Goal: Information Seeking & Learning: Learn about a topic

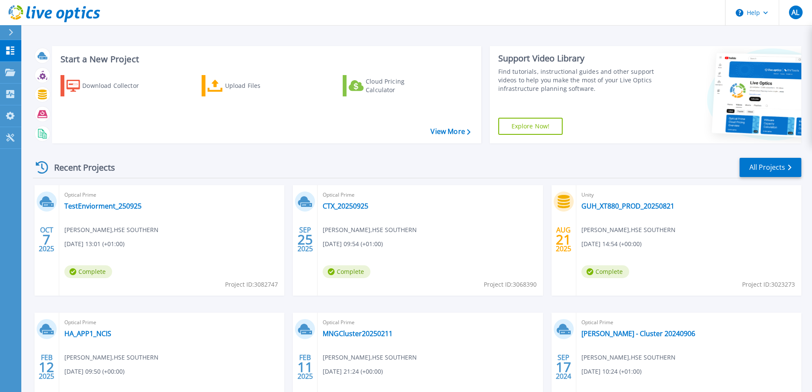
scroll to position [43, 0]
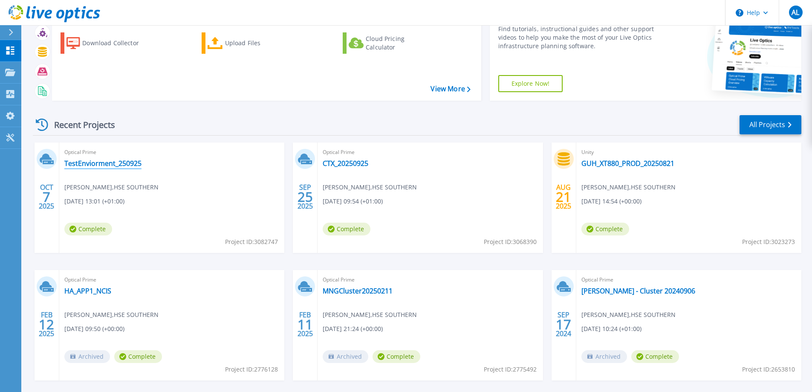
click at [121, 164] on link "TestEnviorment_250925" at bounding box center [102, 163] width 77 height 9
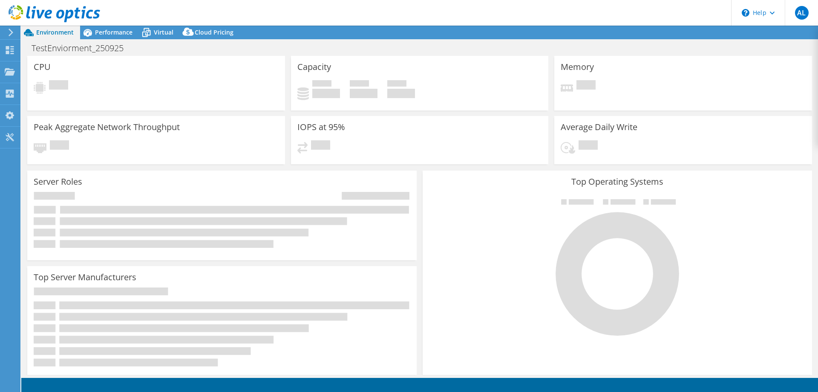
select select "USD"
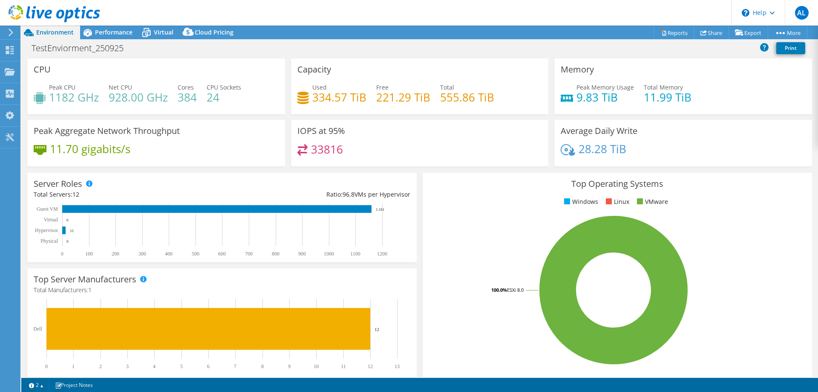
click at [391, 108] on div "Used 334.57 TiB Free 221.29 TiB Total 555.86 TiB" at bounding box center [420, 97] width 245 height 28
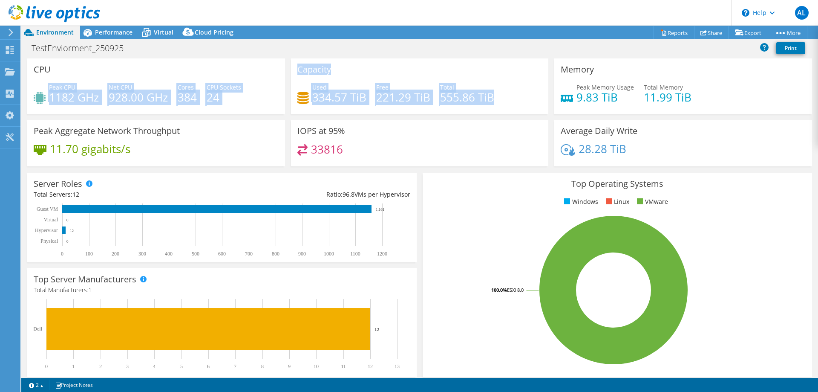
drag, startPoint x: 501, startPoint y: 104, endPoint x: 282, endPoint y: 68, distance: 222.0
click at [282, 68] on div "CPU Peak CPU 1182 GHz Net CPU 928.00 GHz Cores 384 CPU Sockets 24 Capacity Used…" at bounding box center [419, 114] width 791 height 113
click at [223, 95] on h4 "24" at bounding box center [224, 96] width 35 height 9
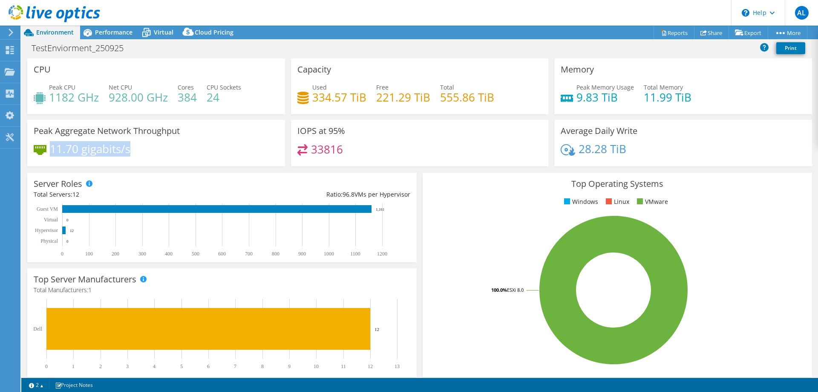
drag, startPoint x: 52, startPoint y: 150, endPoint x: 138, endPoint y: 148, distance: 85.7
click at [138, 148] on div "11.70 gigabits/s" at bounding box center [156, 153] width 245 height 18
click at [170, 155] on div "11.70 gigabits/s" at bounding box center [156, 153] width 245 height 18
drag, startPoint x: 180, startPoint y: 87, endPoint x: 196, endPoint y: 95, distance: 17.7
click at [196, 95] on div "Cores 384" at bounding box center [187, 92] width 19 height 19
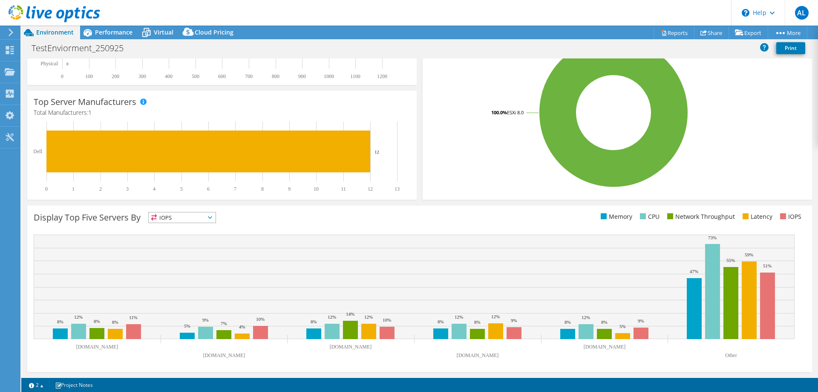
scroll to position [7, 0]
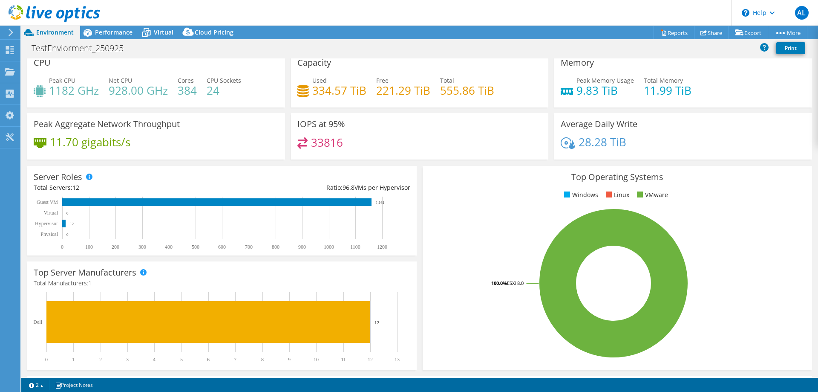
click at [196, 101] on div "Peak CPU 1182 GHz Net CPU 928.00 GHz Cores 384 CPU Sockets 24" at bounding box center [156, 90] width 245 height 28
drag, startPoint x: 179, startPoint y: 89, endPoint x: 194, endPoint y: 87, distance: 15.0
click at [194, 87] on h4 "384" at bounding box center [187, 90] width 19 height 9
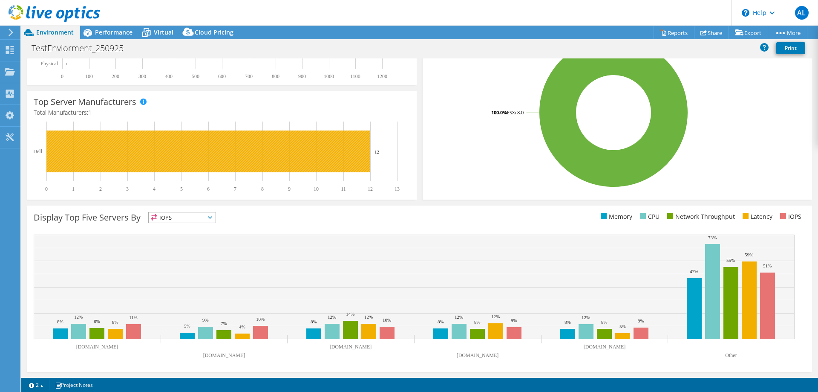
scroll to position [0, 0]
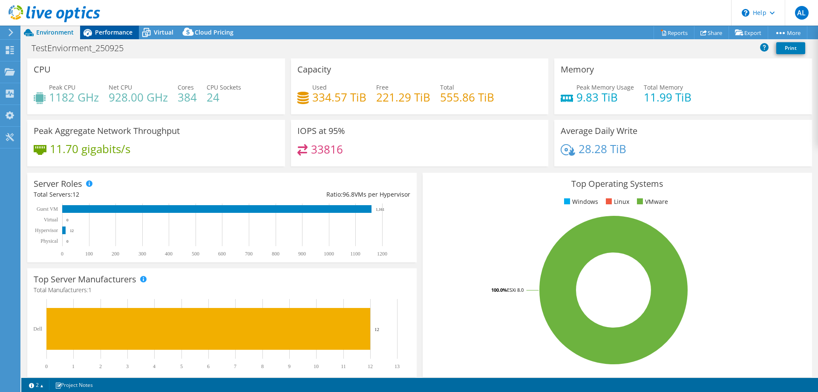
click at [114, 27] on div "Performance" at bounding box center [109, 33] width 59 height 14
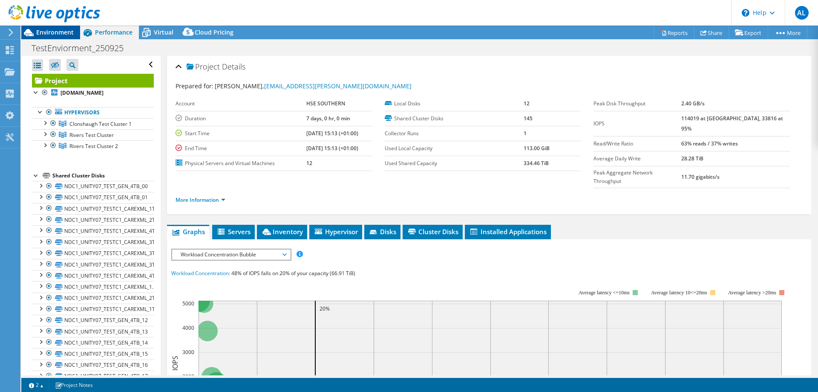
click at [61, 33] on span "Environment" at bounding box center [55, 32] width 38 height 8
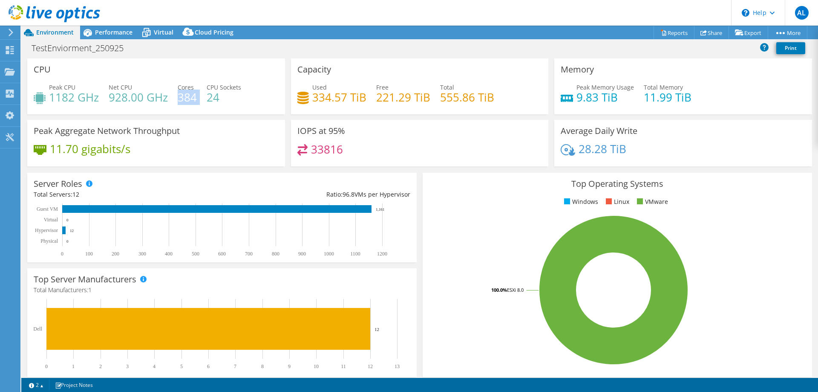
drag, startPoint x: 180, startPoint y: 99, endPoint x: 197, endPoint y: 96, distance: 16.9
click at [197, 96] on div "Peak CPU 1182 GHz Net CPU 928.00 GHz Cores 384 CPU Sockets 24" at bounding box center [156, 97] width 245 height 28
click at [194, 97] on h4 "384" at bounding box center [187, 96] width 19 height 9
drag, startPoint x: 179, startPoint y: 97, endPoint x: 194, endPoint y: 100, distance: 16.0
click at [194, 100] on h4 "384" at bounding box center [187, 96] width 19 height 9
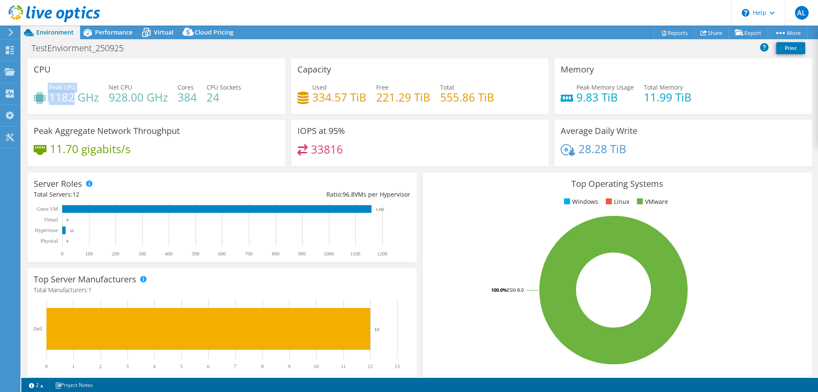
drag, startPoint x: 48, startPoint y: 97, endPoint x: 74, endPoint y: 97, distance: 25.6
click at [74, 97] on div "Peak CPU 1182 GHz" at bounding box center [66, 92] width 65 height 19
click at [54, 88] on span "Peak CPU" at bounding box center [62, 87] width 26 height 8
drag, startPoint x: 50, startPoint y: 87, endPoint x: 81, endPoint y: 93, distance: 31.4
click at [81, 93] on div "Peak CPU 1182 GHz" at bounding box center [74, 92] width 50 height 19
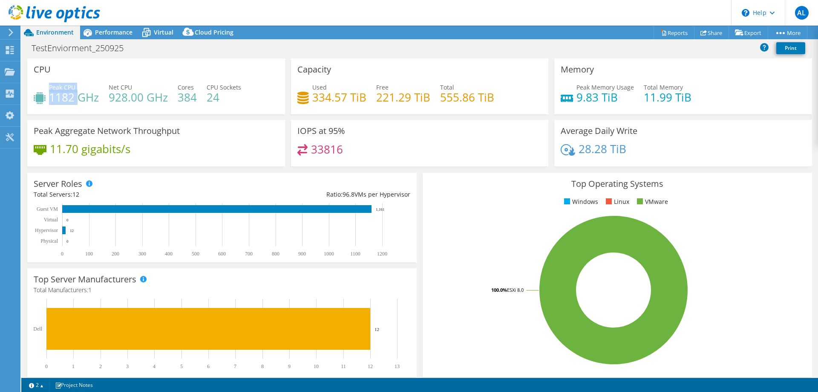
click at [53, 95] on h4 "1182 GHz" at bounding box center [74, 96] width 50 height 9
drag, startPoint x: 52, startPoint y: 97, endPoint x: 75, endPoint y: 97, distance: 23.0
click at [75, 97] on h4 "1182 GHz" at bounding box center [74, 96] width 50 height 9
click at [62, 97] on h4 "1182 GHz" at bounding box center [74, 96] width 50 height 9
drag, startPoint x: 49, startPoint y: 88, endPoint x: 101, endPoint y: 95, distance: 52.4
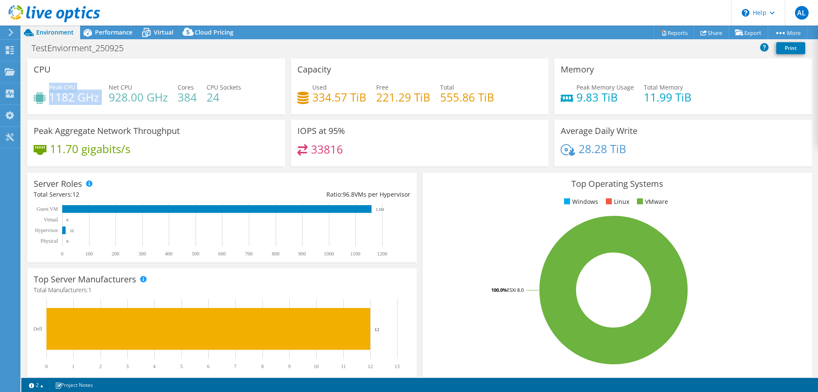
click at [101, 95] on div "Peak CPU 1182 GHz Net CPU 928.00 GHz Cores 384 CPU Sockets 24" at bounding box center [156, 97] width 245 height 28
click at [64, 98] on h4 "1182 GHz" at bounding box center [74, 96] width 50 height 9
drag, startPoint x: 52, startPoint y: 99, endPoint x: 75, endPoint y: 98, distance: 23.9
click at [98, 101] on h4 "1182 GHz" at bounding box center [74, 96] width 50 height 9
drag, startPoint x: 49, startPoint y: 152, endPoint x: 159, endPoint y: 152, distance: 109.5
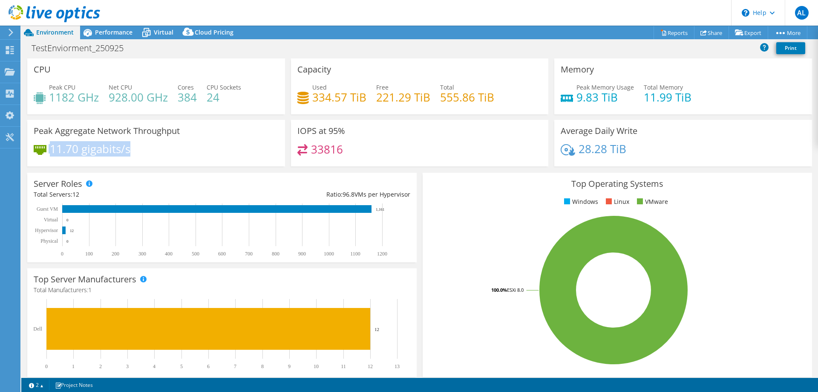
click at [159, 152] on div "11.70 gigabits/s" at bounding box center [156, 153] width 245 height 18
drag, startPoint x: 53, startPoint y: 101, endPoint x: 90, endPoint y: 95, distance: 36.7
click at [90, 95] on h4 "1182 GHz" at bounding box center [74, 96] width 50 height 9
click at [49, 95] on h4 "1182 GHz" at bounding box center [74, 96] width 50 height 9
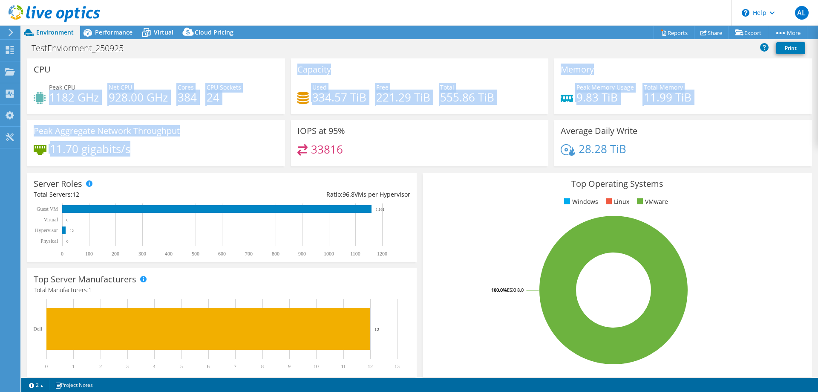
drag, startPoint x: 50, startPoint y: 95, endPoint x: 222, endPoint y: 147, distance: 179.5
click at [222, 147] on div "CPU Peak CPU 1182 GHz Net CPU 928.00 GHz Cores 384 CPU Sockets 24 Capacity Used…" at bounding box center [419, 114] width 791 height 113
click at [191, 117] on div "CPU Peak CPU 1182 GHz Net CPU 928.00 GHz Cores 384 CPU Sockets 24" at bounding box center [156, 88] width 264 height 61
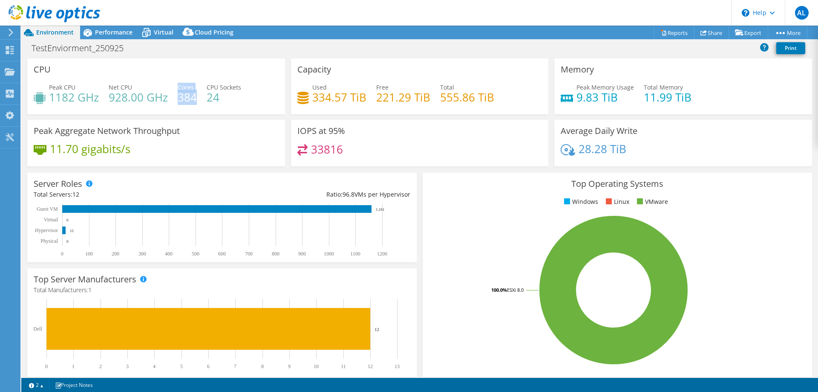
drag, startPoint x: 196, startPoint y: 100, endPoint x: 177, endPoint y: 97, distance: 19.4
click at [177, 97] on div "Peak CPU 1182 GHz Net CPU 928.00 GHz Cores 384 CPU Sockets 24" at bounding box center [156, 97] width 245 height 28
click at [177, 95] on div "Peak CPU 1182 GHz Net CPU 928.00 GHz Cores 384 CPU Sockets 24" at bounding box center [156, 97] width 245 height 28
drag, startPoint x: 178, startPoint y: 100, endPoint x: 196, endPoint y: 98, distance: 18.8
click at [196, 98] on h4 "384" at bounding box center [187, 96] width 19 height 9
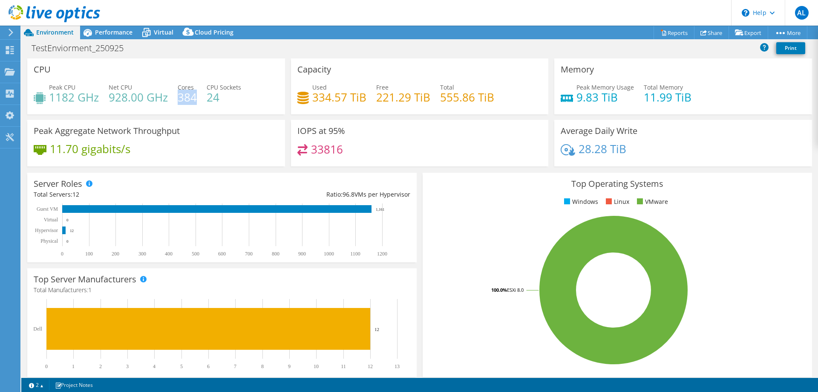
click at [186, 97] on h4 "384" at bounding box center [187, 96] width 19 height 9
drag, startPoint x: 182, startPoint y: 97, endPoint x: 198, endPoint y: 97, distance: 16.2
click at [198, 97] on div "Peak CPU 1182 GHz Net CPU 928.00 GHz Cores 384 CPU Sockets 24" at bounding box center [156, 97] width 245 height 28
click at [184, 98] on h4 "384" at bounding box center [187, 96] width 19 height 9
drag, startPoint x: 180, startPoint y: 94, endPoint x: 196, endPoint y: 93, distance: 16.7
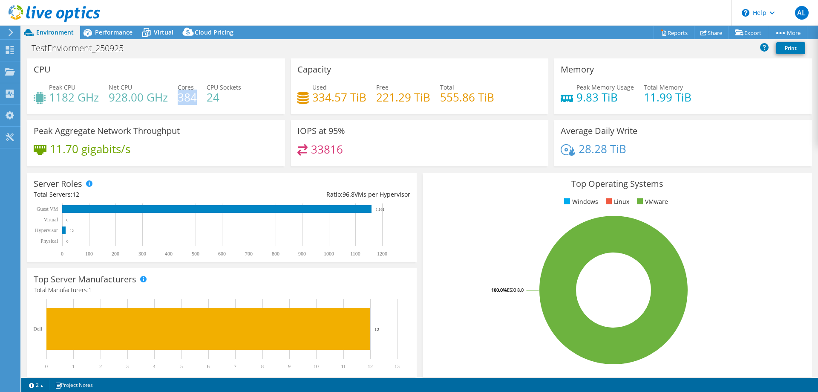
click at [196, 93] on h4 "384" at bounding box center [187, 96] width 19 height 9
drag, startPoint x: 52, startPoint y: 151, endPoint x: 64, endPoint y: 135, distance: 20.5
click at [52, 151] on h4 "11.70 gigabits/s" at bounding box center [90, 148] width 81 height 9
click at [64, 149] on h4 "11.70 gigabits/s" at bounding box center [90, 148] width 81 height 9
drag, startPoint x: 57, startPoint y: 98, endPoint x: 116, endPoint y: 96, distance: 58.8
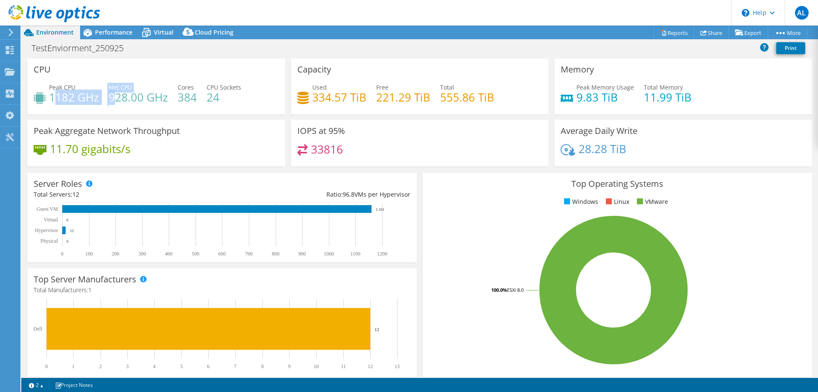
click at [116, 96] on div "Peak CPU 1182 GHz Net CPU 928.00 GHz Cores 384 CPU Sockets 24" at bounding box center [156, 97] width 245 height 28
click at [59, 145] on h4 "11.70 gigabits/s" at bounding box center [90, 148] width 81 height 9
click at [38, 52] on div "Dashboard" at bounding box center [40, 50] width 40 height 21
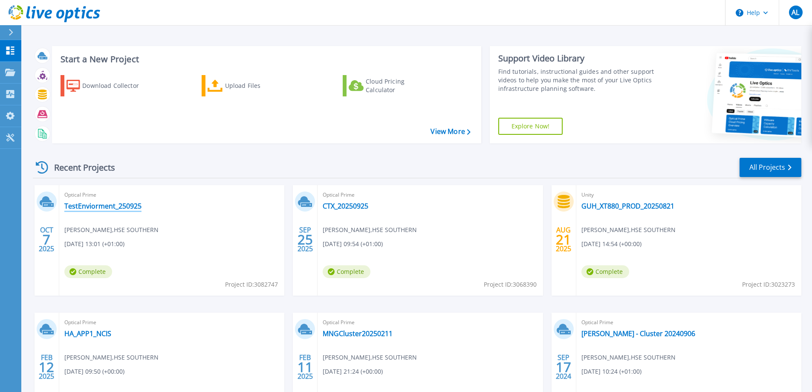
click at [89, 208] on link "TestEnviorment_250925" at bounding box center [102, 206] width 77 height 9
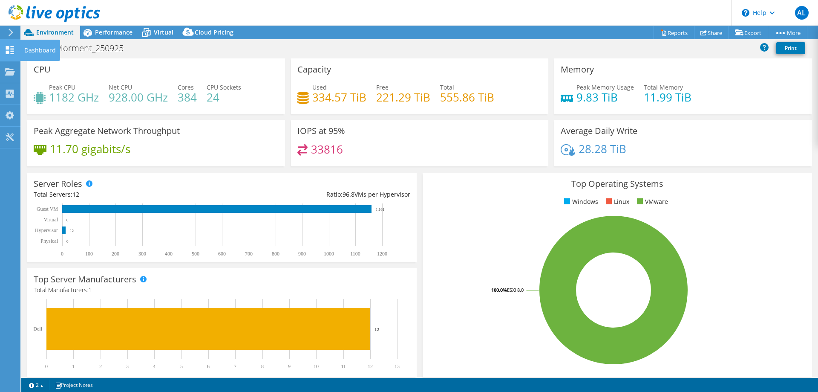
click at [25, 51] on div "Dashboard" at bounding box center [40, 50] width 40 height 21
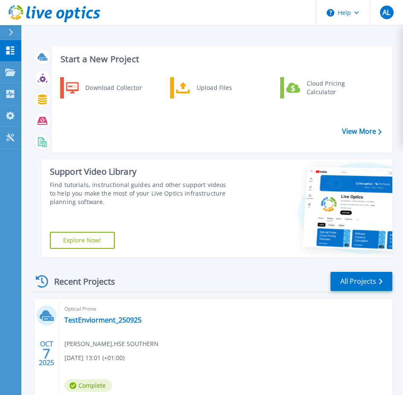
click at [228, 229] on div "Support Video Library Find tutorials, instructional guides and other support vi…" at bounding box center [135, 208] width 188 height 98
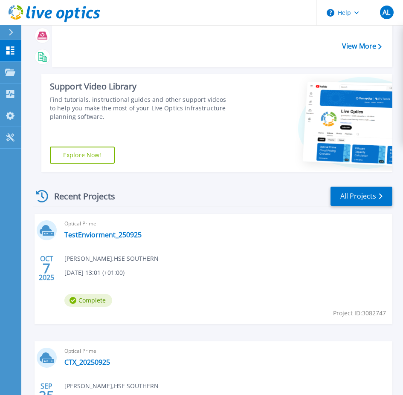
scroll to position [170, 0]
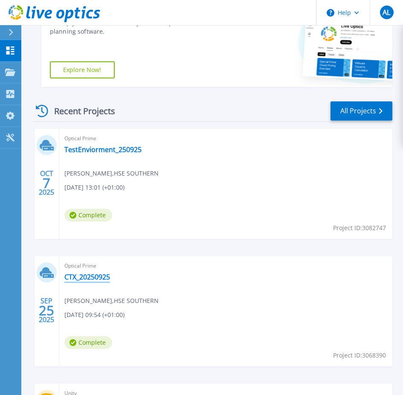
click at [101, 272] on div "Optical Prime CTX_20250925 Andre Leite , HSE SOUTHERN 09/25/2025, 09:54 (+01:00…" at bounding box center [225, 311] width 333 height 110
click at [99, 275] on link "CTX_20250925" at bounding box center [87, 277] width 46 height 9
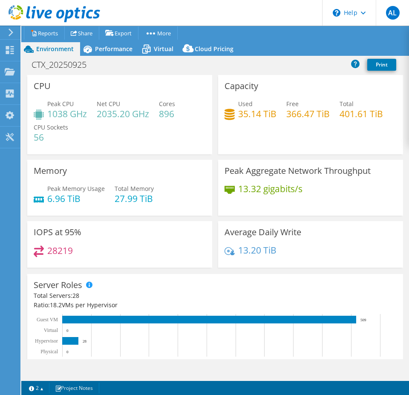
select select "USD"
drag, startPoint x: 51, startPoint y: 115, endPoint x: 67, endPoint y: 113, distance: 16.7
click at [67, 113] on h4 "1038 GHz" at bounding box center [67, 113] width 40 height 9
click at [61, 122] on div "Peak CPU 1038 GHz Net CPU 2035.20 GHz Cores 896 CPU Sockets 56" at bounding box center [120, 124] width 172 height 51
drag, startPoint x: 49, startPoint y: 116, endPoint x: 66, endPoint y: 114, distance: 16.3
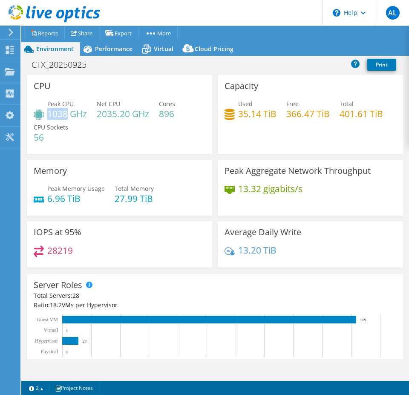
click at [66, 114] on h4 "1038 GHz" at bounding box center [67, 113] width 40 height 9
click at [160, 116] on h4 "896" at bounding box center [167, 113] width 16 height 9
drag, startPoint x: 160, startPoint y: 114, endPoint x: 173, endPoint y: 113, distance: 13.7
click at [173, 113] on h4 "896" at bounding box center [167, 113] width 16 height 9
click at [167, 113] on h4 "896" at bounding box center [167, 113] width 16 height 9
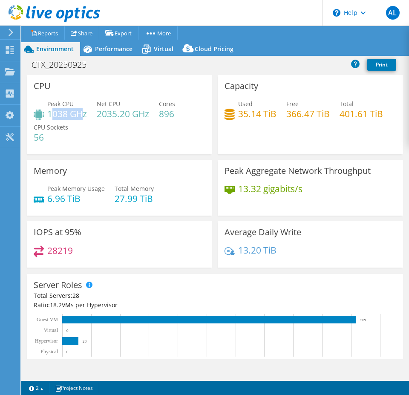
drag, startPoint x: 52, startPoint y: 112, endPoint x: 82, endPoint y: 110, distance: 29.9
click at [82, 110] on h4 "1038 GHz" at bounding box center [67, 113] width 40 height 9
click at [101, 112] on h4 "2035.20 GHz" at bounding box center [123, 113] width 52 height 9
drag, startPoint x: 101, startPoint y: 103, endPoint x: 133, endPoint y: 110, distance: 33.3
click at [133, 110] on div "Net CPU 2035.20 GHz" at bounding box center [123, 108] width 52 height 19
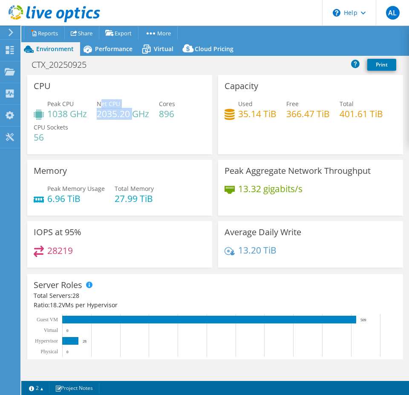
click at [100, 114] on h4 "2035.20 GHz" at bounding box center [123, 113] width 52 height 9
click at [97, 107] on span "Net CPU" at bounding box center [108, 104] width 23 height 8
drag, startPoint x: 101, startPoint y: 114, endPoint x: 149, endPoint y: 116, distance: 47.8
click at [148, 113] on h4 "2035.20 GHz" at bounding box center [123, 113] width 52 height 9
click at [96, 118] on div "Peak CPU 1038 GHz Net CPU 2035.20 GHz Cores 896 CPU Sockets 56" at bounding box center [120, 124] width 172 height 51
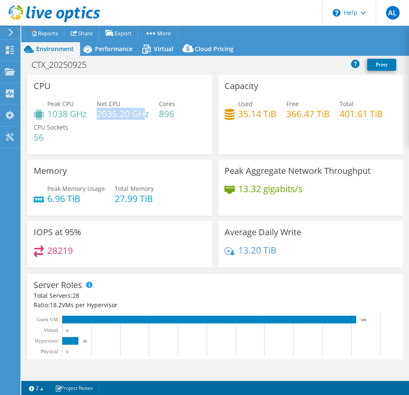
drag, startPoint x: 98, startPoint y: 113, endPoint x: 147, endPoint y: 110, distance: 49.2
click at [147, 110] on h4 "2035.20 GHz" at bounding box center [123, 113] width 52 height 9
click at [98, 105] on span "Net CPU" at bounding box center [108, 104] width 23 height 8
drag, startPoint x: 105, startPoint y: 105, endPoint x: 81, endPoint y: 106, distance: 24.7
click at [126, 103] on div "Net CPU 2035.20 GHz" at bounding box center [123, 108] width 52 height 19
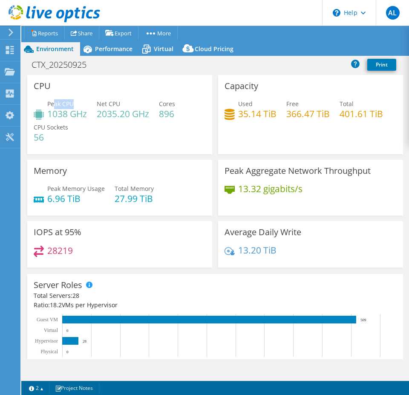
drag, startPoint x: 54, startPoint y: 103, endPoint x: 72, endPoint y: 102, distance: 18.8
click at [72, 102] on span "Peak CPU" at bounding box center [60, 104] width 26 height 8
click at [66, 104] on span "Peak CPU" at bounding box center [60, 104] width 26 height 8
drag, startPoint x: 99, startPoint y: 101, endPoint x: 122, endPoint y: 106, distance: 23.5
click at [122, 106] on div "Net CPU 2035.20 GHz" at bounding box center [123, 108] width 52 height 19
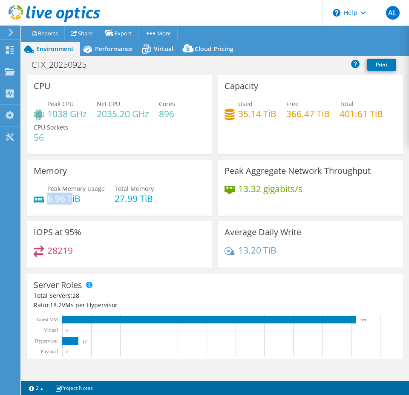
drag, startPoint x: 49, startPoint y: 199, endPoint x: 72, endPoint y: 198, distance: 23.9
click at [72, 198] on h4 "6.96 TiB" at bounding box center [76, 198] width 58 height 9
drag, startPoint x: 159, startPoint y: 111, endPoint x: 175, endPoint y: 112, distance: 15.4
click at [174, 111] on h4 "896" at bounding box center [167, 113] width 16 height 9
click at [161, 116] on h4 "896" at bounding box center [167, 113] width 16 height 9
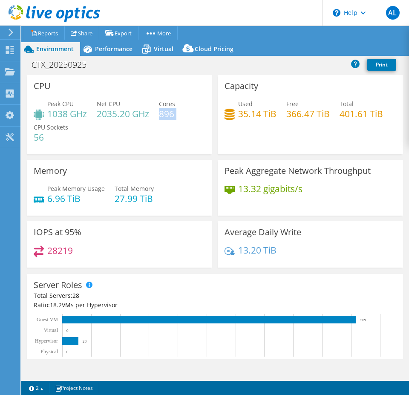
drag, startPoint x: 161, startPoint y: 116, endPoint x: 173, endPoint y: 116, distance: 12.8
click at [173, 116] on h4 "896" at bounding box center [167, 113] width 16 height 9
drag, startPoint x: 97, startPoint y: 117, endPoint x: 79, endPoint y: 116, distance: 18.0
click at [79, 116] on div "Peak CPU 1038 GHz Net CPU 2035.20 GHz Cores 896 CPU Sockets 56" at bounding box center [120, 124] width 172 height 51
click at [63, 115] on h4 "1038 GHz" at bounding box center [67, 113] width 40 height 9
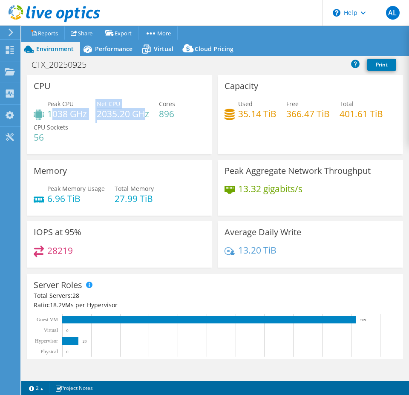
drag, startPoint x: 52, startPoint y: 114, endPoint x: 143, endPoint y: 111, distance: 90.8
click at [143, 111] on div "Peak CPU 1038 GHz Net CPU 2035.20 GHz Cores 896 CPU Sockets 56" at bounding box center [120, 124] width 172 height 51
drag, startPoint x: 160, startPoint y: 111, endPoint x: 175, endPoint y: 111, distance: 14.9
click at [175, 111] on div "Peak CPU 1038 GHz Net CPU 2035.20 GHz Cores 896 CPU Sockets 56" at bounding box center [120, 124] width 172 height 51
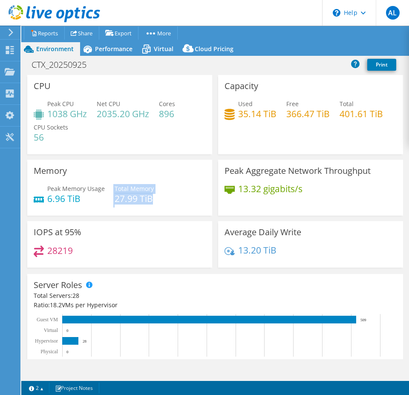
drag, startPoint x: 154, startPoint y: 196, endPoint x: 111, endPoint y: 193, distance: 43.2
click at [111, 193] on div "Peak Memory Usage 6.96 TiB Total Memory 27.99 TiB" at bounding box center [120, 198] width 172 height 28
click at [119, 199] on h4 "27.99 TiB" at bounding box center [134, 198] width 39 height 9
click at [118, 198] on h4 "27.99 TiB" at bounding box center [134, 198] width 39 height 9
drag, startPoint x: 116, startPoint y: 198, endPoint x: 162, endPoint y: 198, distance: 45.6
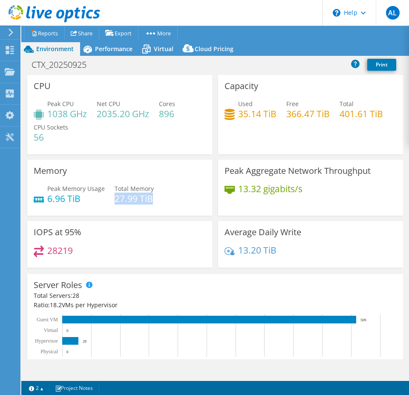
click at [162, 198] on div "Peak Memory Usage 6.96 TiB Total Memory 27.99 TiB" at bounding box center [120, 198] width 172 height 28
drag, startPoint x: 49, startPoint y: 198, endPoint x: 92, endPoint y: 199, distance: 43.1
click at [92, 199] on h4 "6.96 TiB" at bounding box center [76, 198] width 58 height 9
drag, startPoint x: 96, startPoint y: 104, endPoint x: 121, endPoint y: 106, distance: 25.6
click at [121, 106] on div "Peak CPU 1038 GHz Net CPU 2035.20 GHz Cores 896 CPU Sockets 56" at bounding box center [120, 124] width 172 height 51
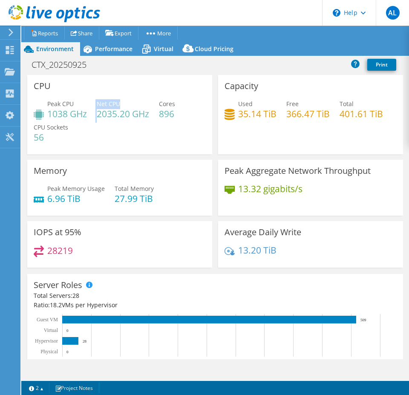
click at [107, 104] on span "Net CPU" at bounding box center [108, 104] width 23 height 8
drag, startPoint x: 99, startPoint y: 113, endPoint x: 127, endPoint y: 115, distance: 28.6
click at [127, 115] on h4 "2035.20 GHz" at bounding box center [123, 113] width 52 height 9
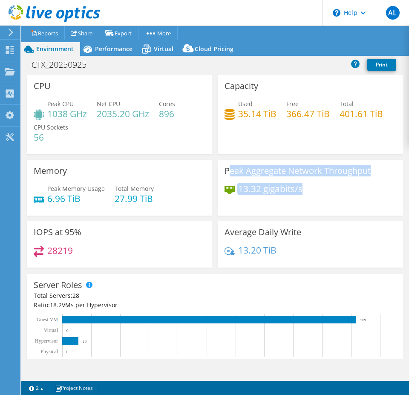
drag, startPoint x: 249, startPoint y: 174, endPoint x: 301, endPoint y: 193, distance: 54.9
click at [301, 193] on div "Peak Aggregate Network Throughput 13.32 gigabits/s" at bounding box center [310, 188] width 185 height 56
click at [247, 192] on h4 "13.32 gigabits/s" at bounding box center [270, 188] width 64 height 9
drag, startPoint x: 234, startPoint y: 186, endPoint x: 325, endPoint y: 185, distance: 91.2
click at [325, 185] on div "13.32 gigabits/s" at bounding box center [311, 193] width 172 height 18
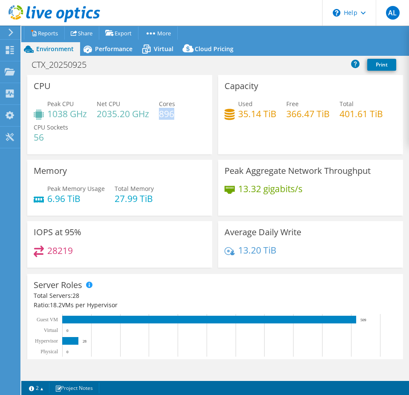
drag, startPoint x: 159, startPoint y: 114, endPoint x: 172, endPoint y: 113, distance: 13.3
click at [172, 113] on h4 "896" at bounding box center [167, 113] width 16 height 9
copy h4 "896"
click at [163, 116] on h4 "896" at bounding box center [167, 113] width 16 height 9
drag, startPoint x: 161, startPoint y: 118, endPoint x: 180, endPoint y: 113, distance: 19.7
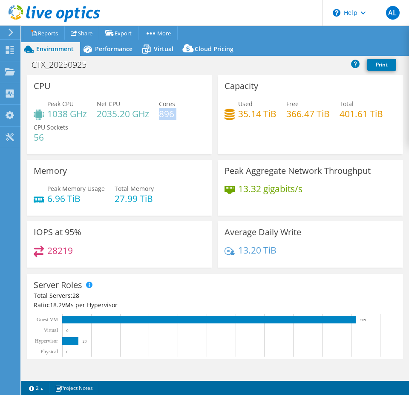
click at [180, 113] on div "Peak CPU 1038 GHz Net CPU 2035.20 GHz Cores 896 CPU Sockets 56" at bounding box center [120, 124] width 172 height 51
